Goal: Task Accomplishment & Management: Use online tool/utility

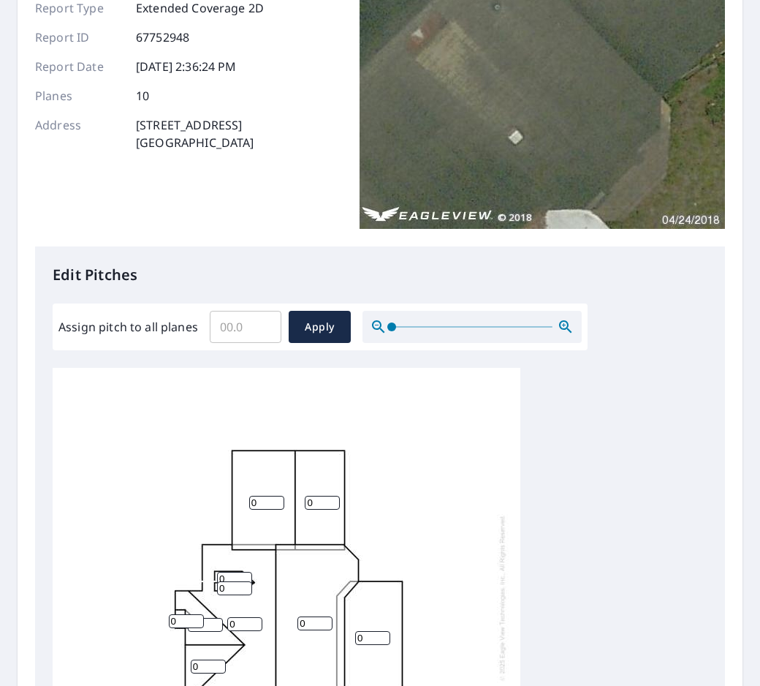
scroll to position [219, 0]
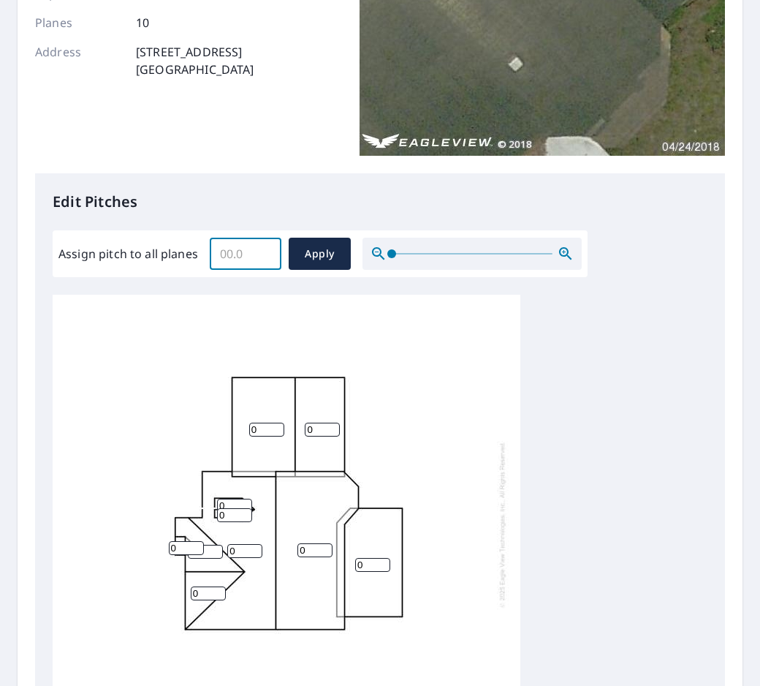
click at [235, 254] on input "Assign pitch to all planes" at bounding box center [246, 253] width 72 height 41
type input "6"
click at [306, 252] on span "Apply" at bounding box center [319, 254] width 39 height 18
type input "6"
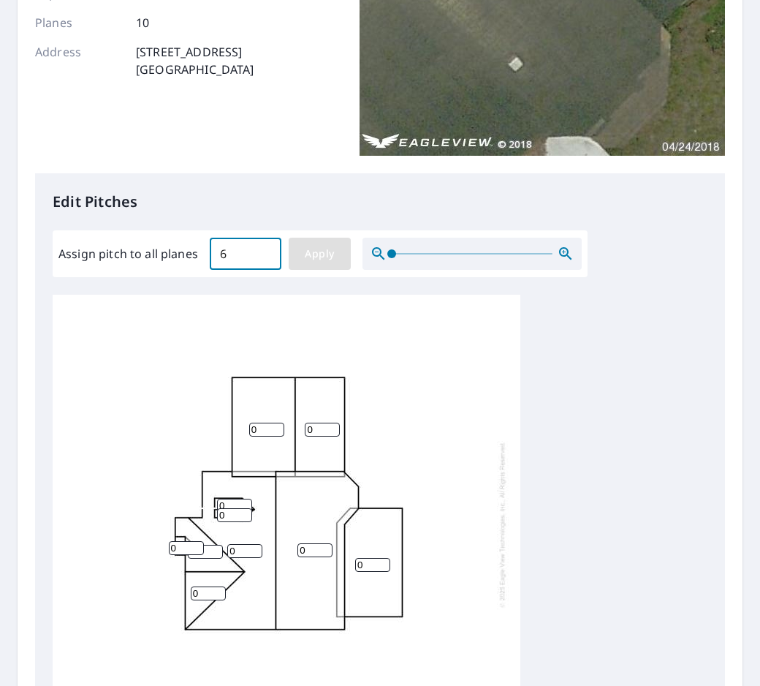
type input "6"
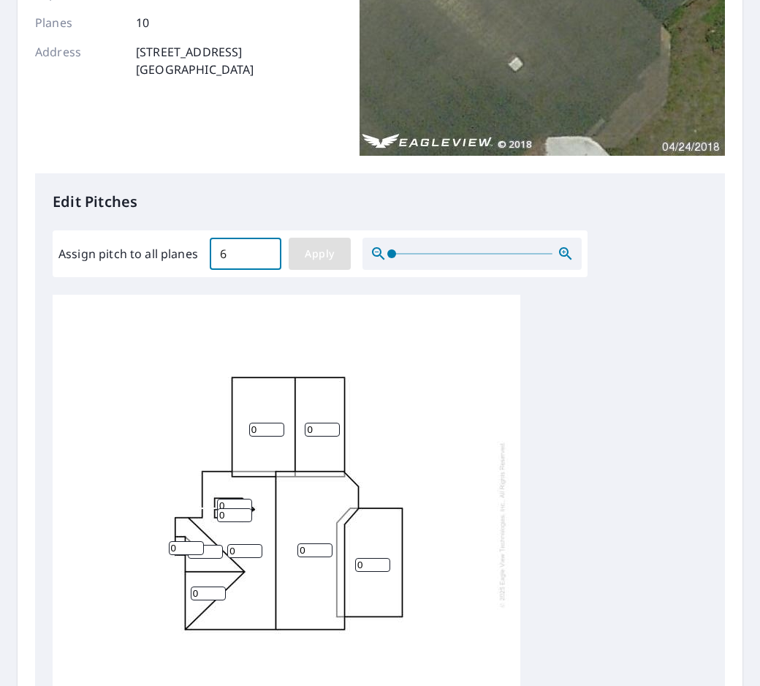
type input "6"
drag, startPoint x: 239, startPoint y: 254, endPoint x: 193, endPoint y: 252, distance: 46.1
click at [194, 254] on div "Assign pitch to all planes 6 ​ Apply" at bounding box center [319, 254] width 523 height 32
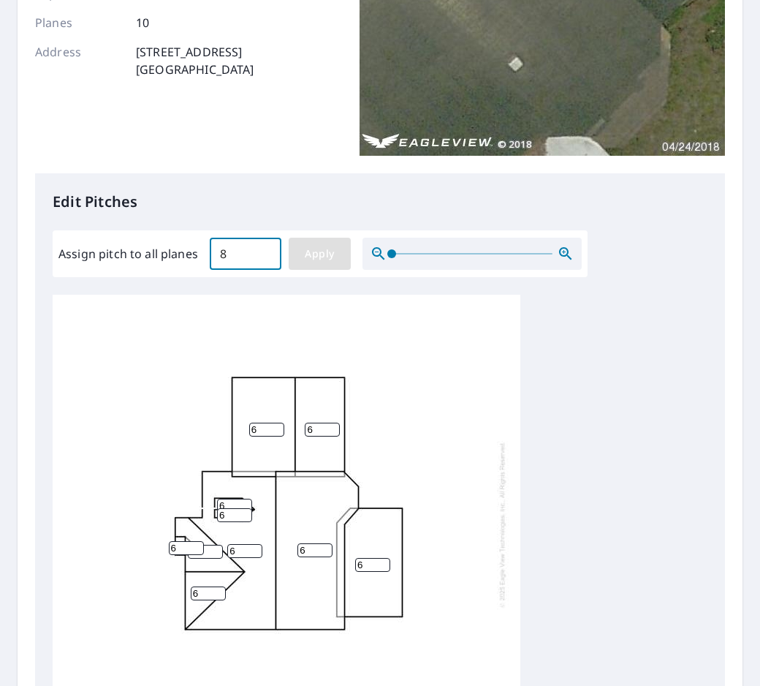
type input "8"
click at [302, 252] on span "Apply" at bounding box center [319, 254] width 39 height 18
type input "8"
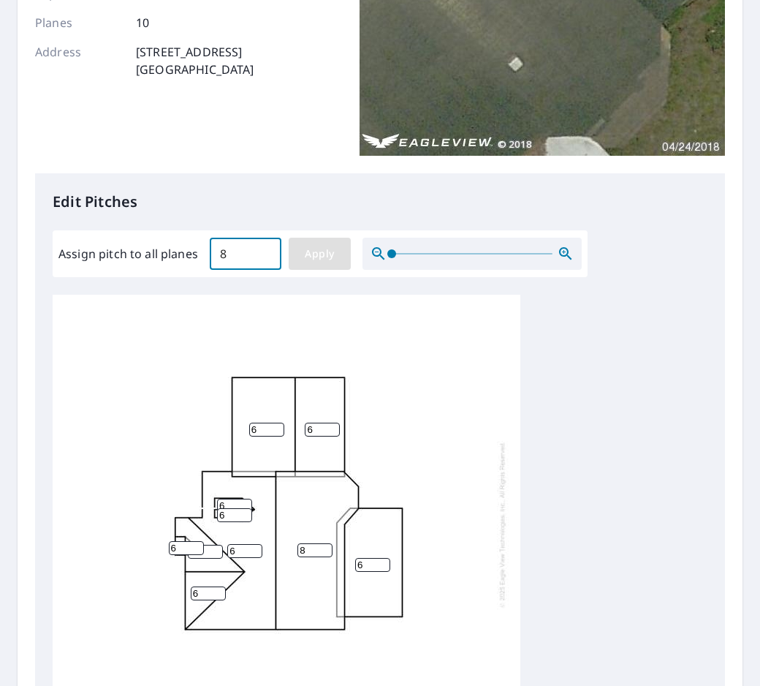
type input "8"
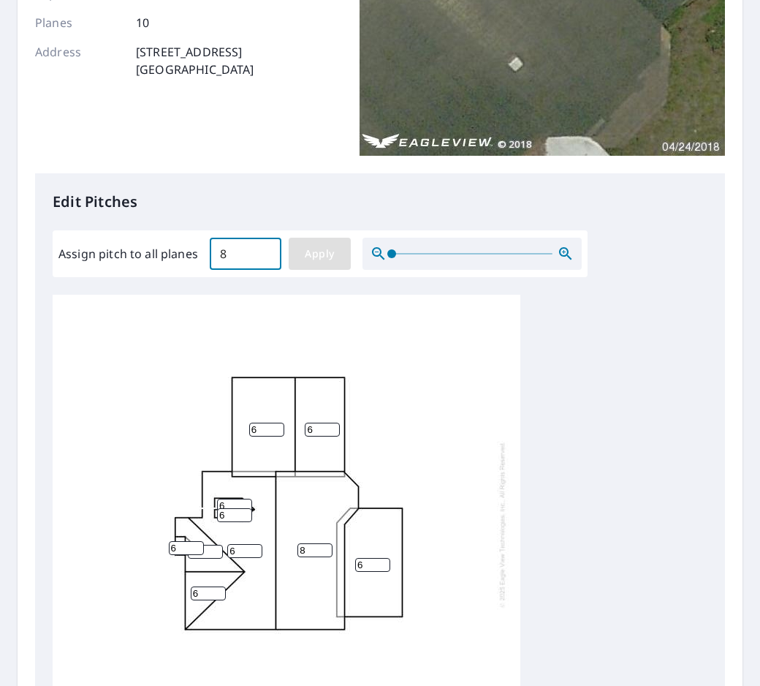
type input "8"
drag, startPoint x: 260, startPoint y: 431, endPoint x: 252, endPoint y: 431, distance: 7.3
click at [252, 431] on input "8" at bounding box center [266, 430] width 35 height 14
type input "6"
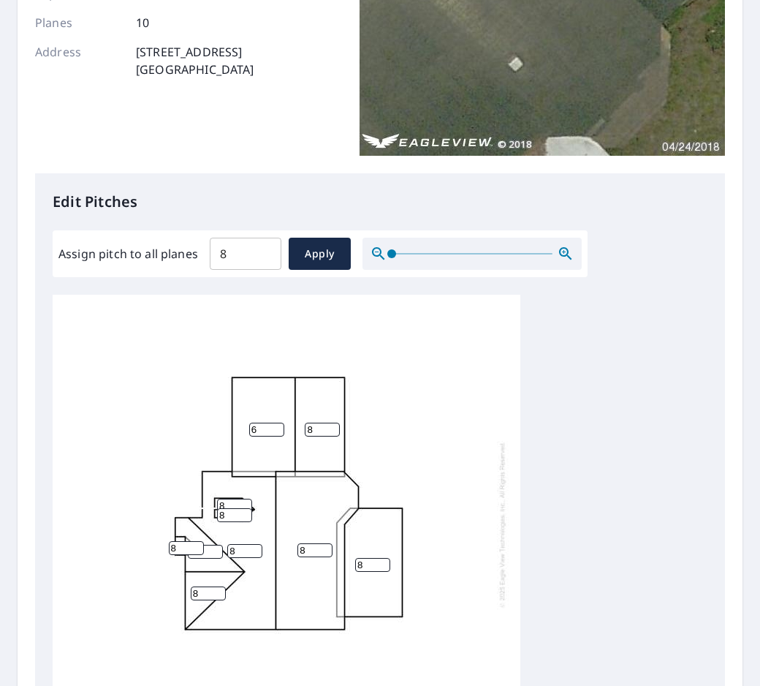
drag, startPoint x: 313, startPoint y: 431, endPoint x: 298, endPoint y: 431, distance: 14.6
click at [300, 431] on div "8 8 8 6 8 8 8 8 8 8" at bounding box center [287, 524] width 468 height 459
type input "6"
drag, startPoint x: 366, startPoint y: 562, endPoint x: 334, endPoint y: 562, distance: 32.2
click at [338, 562] on div "8 8 8 6 6 8 8 8 8 8" at bounding box center [287, 524] width 468 height 459
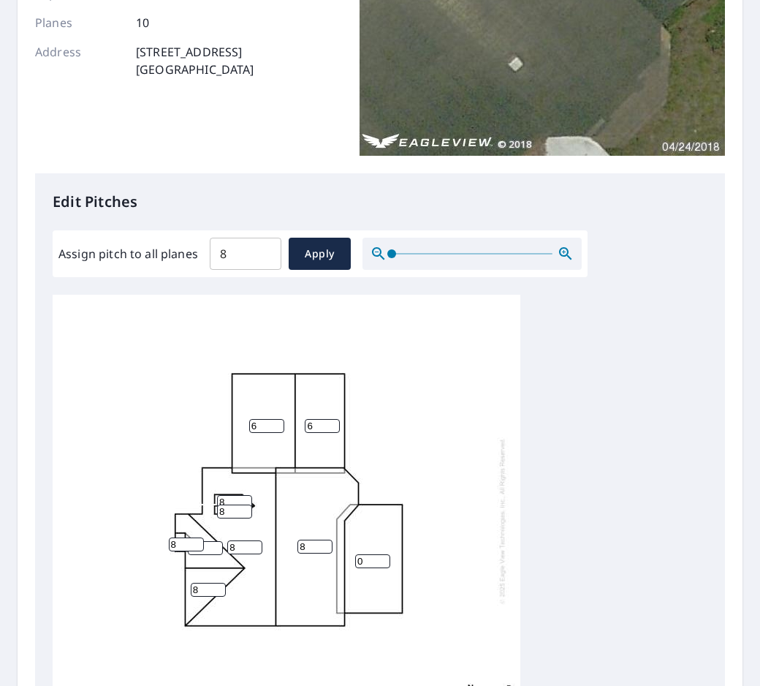
scroll to position [439, 0]
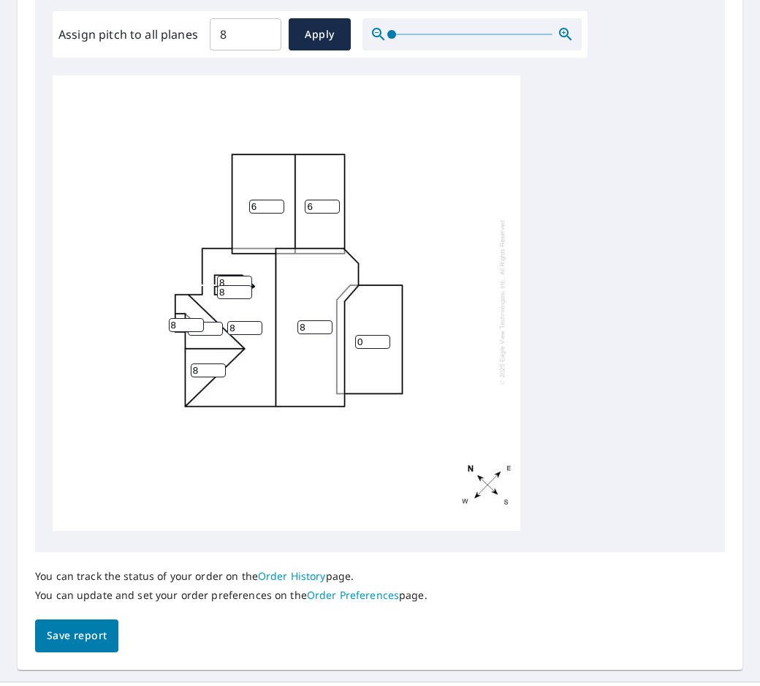
type input "0"
click at [73, 632] on span "Save report" at bounding box center [77, 636] width 60 height 18
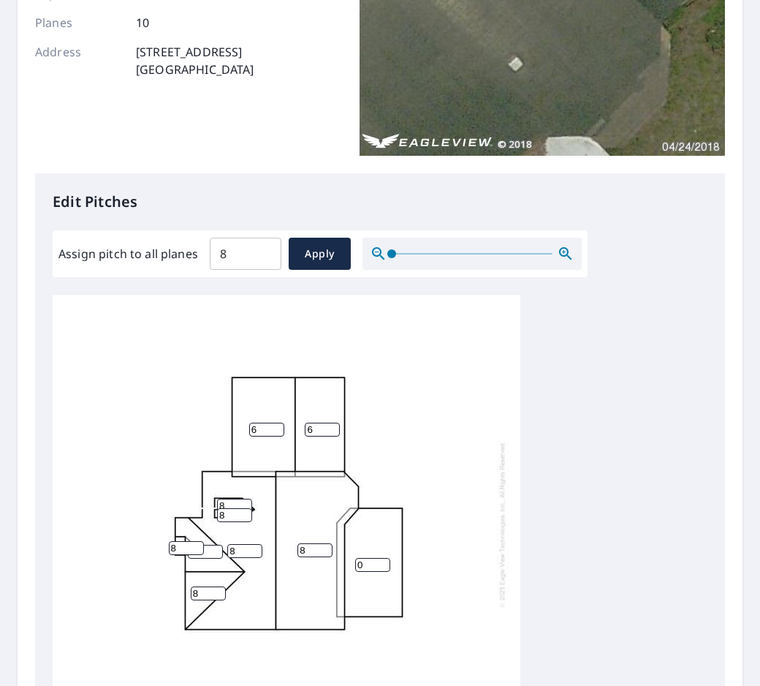
scroll to position [0, 0]
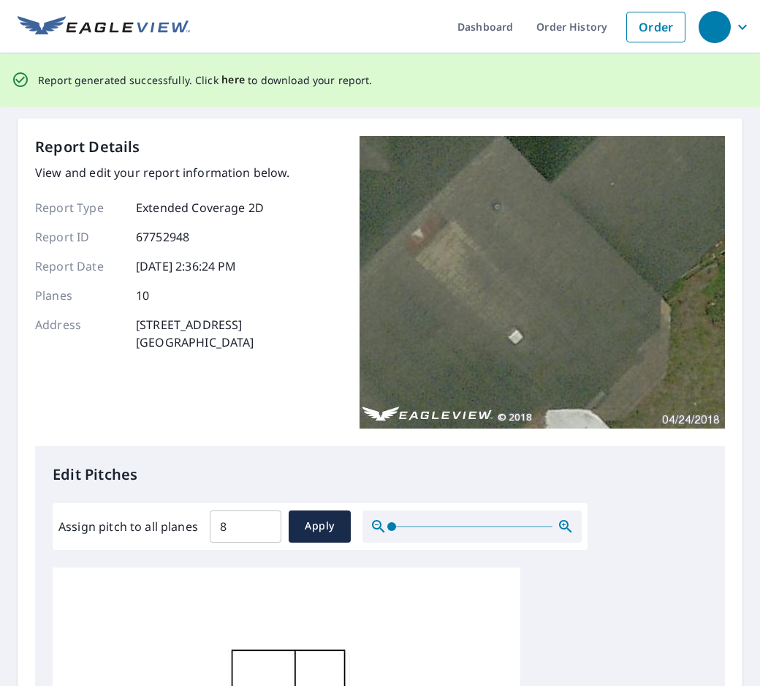
click at [227, 80] on span "here" at bounding box center [234, 80] width 24 height 18
